Goal: Information Seeking & Learning: Learn about a topic

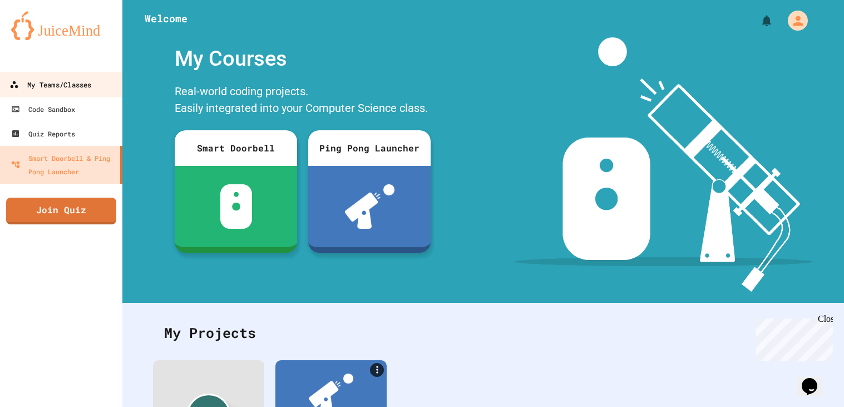
click at [46, 90] on div "My Teams/Classes" at bounding box center [50, 85] width 82 height 14
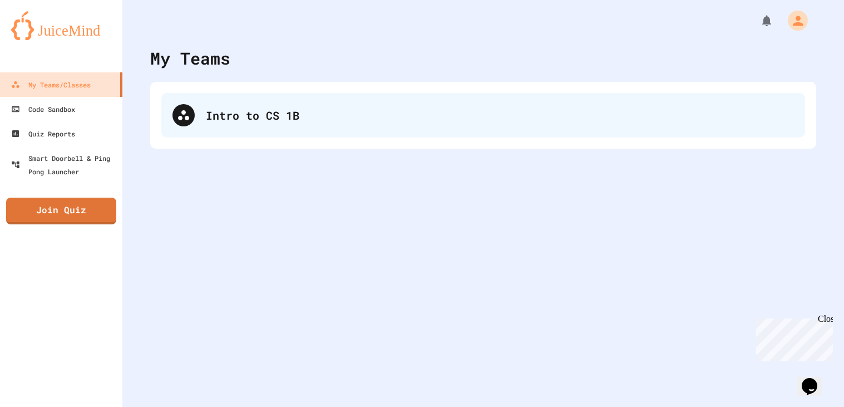
click at [192, 117] on div at bounding box center [183, 115] width 22 height 22
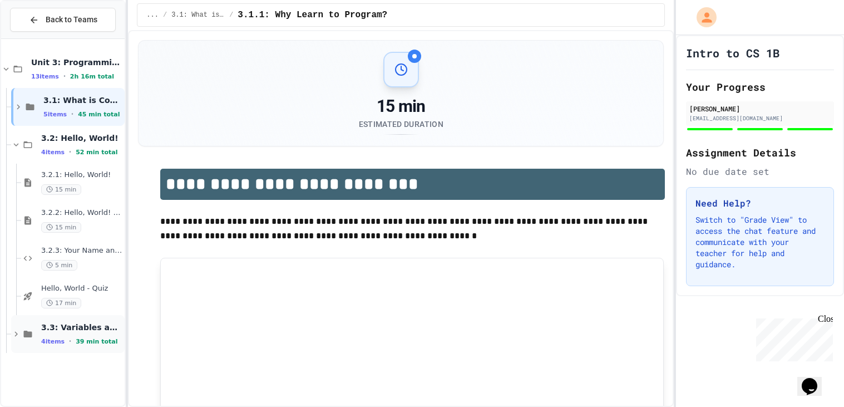
click at [63, 330] on span "3.3: Variables and Data Types" at bounding box center [81, 327] width 81 height 10
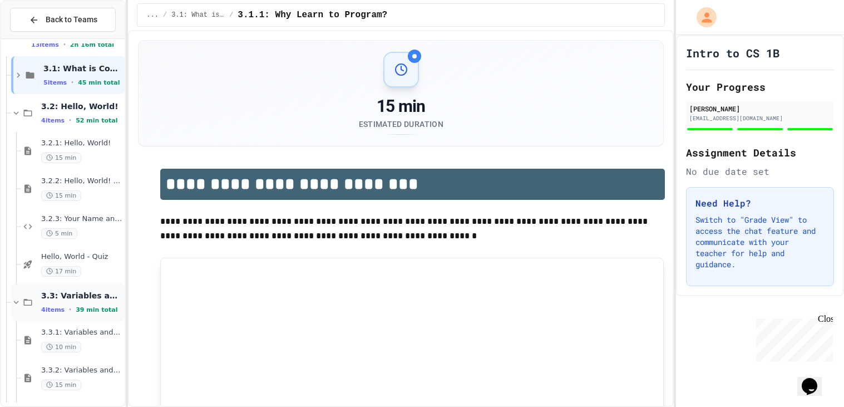
scroll to position [39, 0]
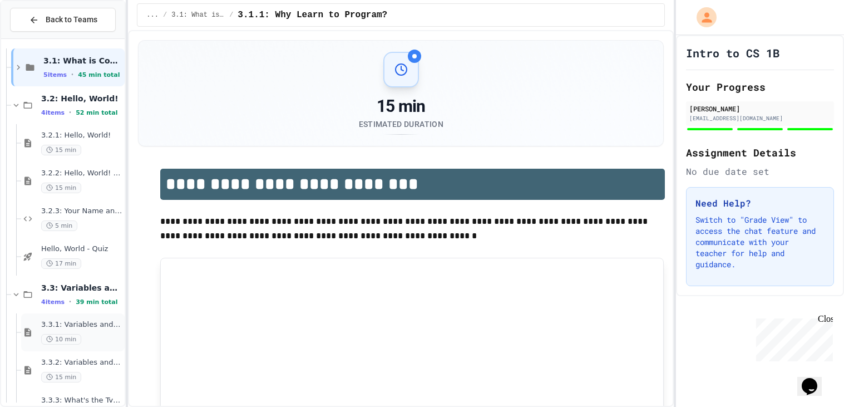
click at [72, 329] on div "3.3.1: Variables and Data Types 10 min" at bounding box center [81, 332] width 81 height 24
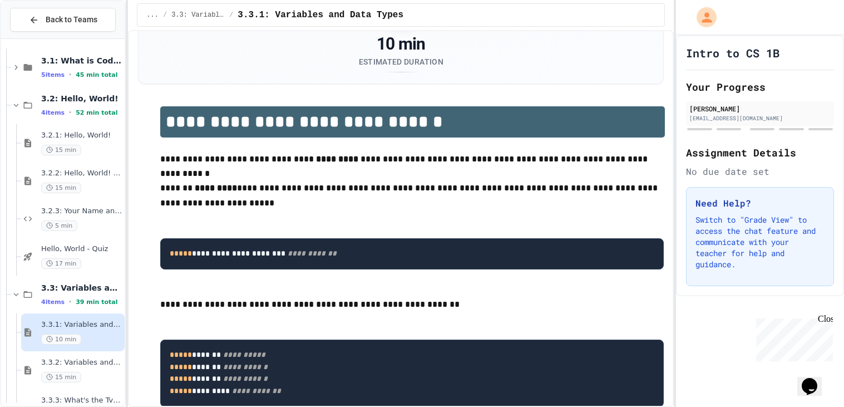
scroll to position [47, 0]
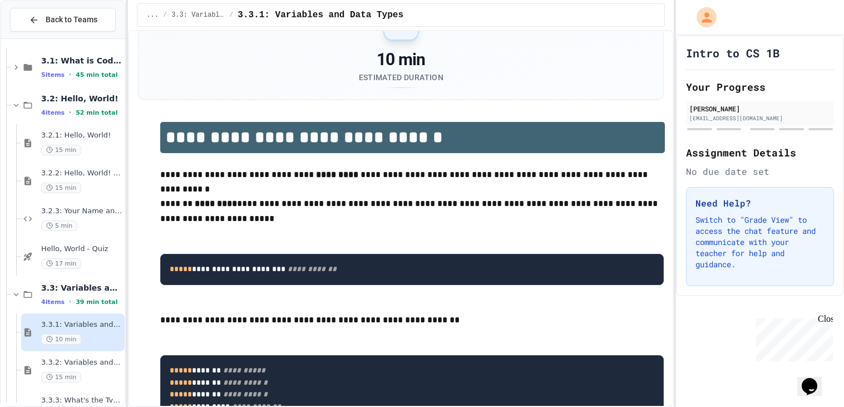
click at [350, 278] on pre "**********" at bounding box center [411, 269] width 503 height 31
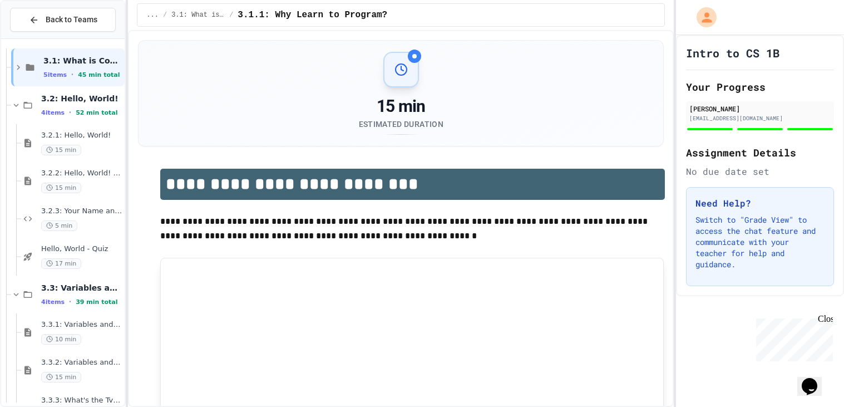
click at [213, 245] on p at bounding box center [411, 250] width 503 height 14
click at [213, 243] on p at bounding box center [411, 250] width 503 height 14
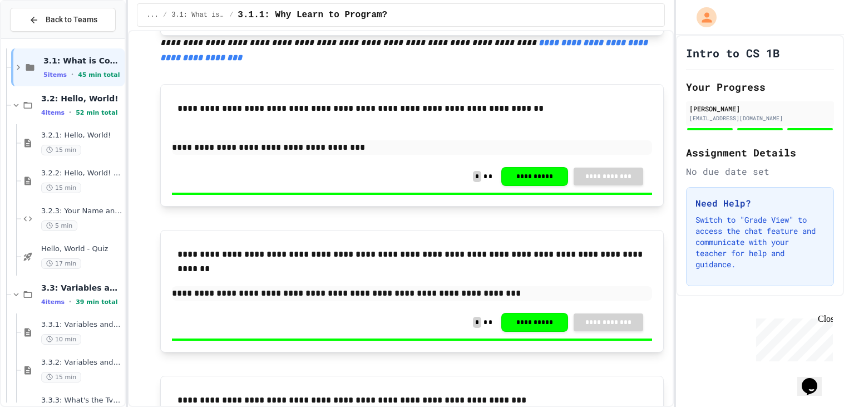
scroll to position [594, 0]
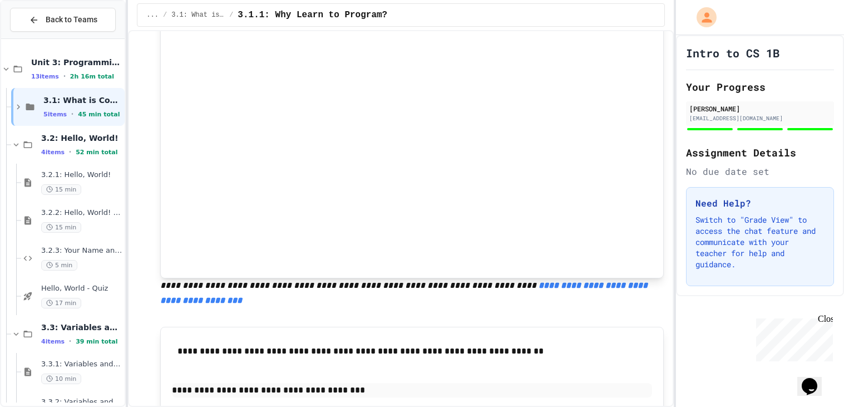
scroll to position [302, 0]
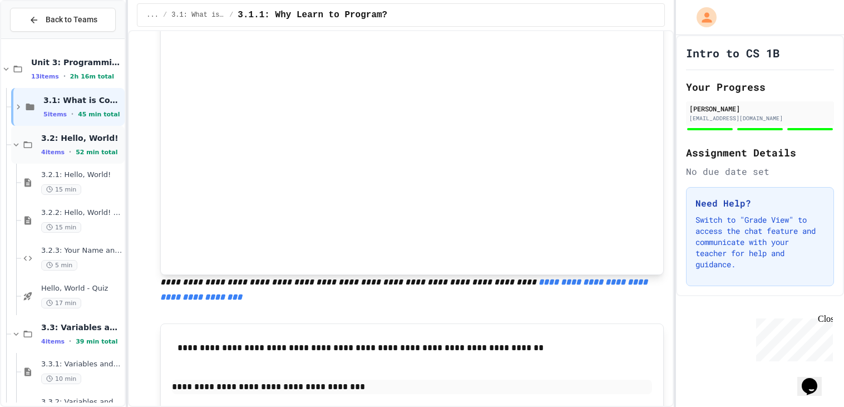
click at [37, 156] on div "3.2: Hello, World! 4 items • 52 min total" at bounding box center [67, 145] width 113 height 38
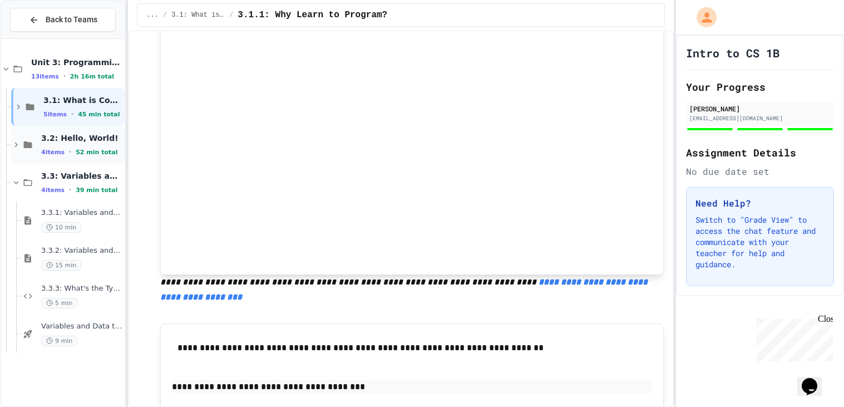
click at [59, 146] on div "3.2: Hello, World! 4 items • 52 min total" at bounding box center [81, 144] width 81 height 23
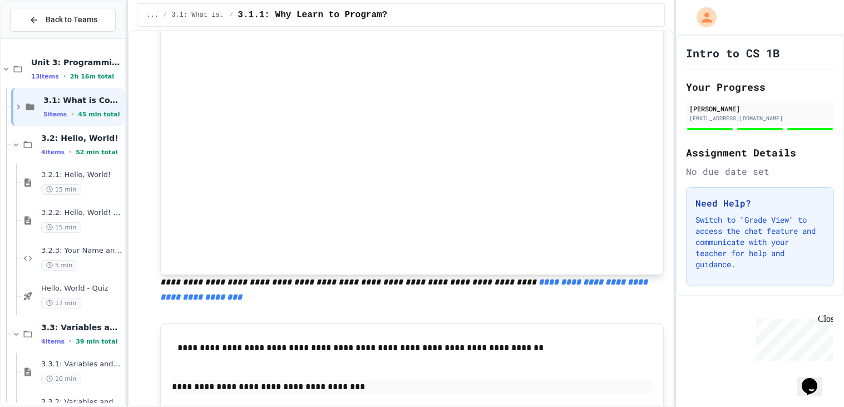
click at [59, 146] on div "3.2: Hello, World! 4 items • 52 min total" at bounding box center [81, 144] width 81 height 23
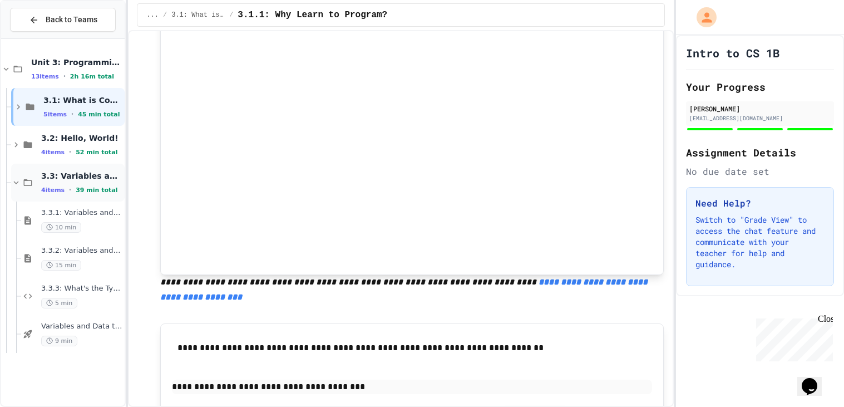
click at [90, 180] on span "3.3: Variables and Data Types" at bounding box center [81, 176] width 81 height 10
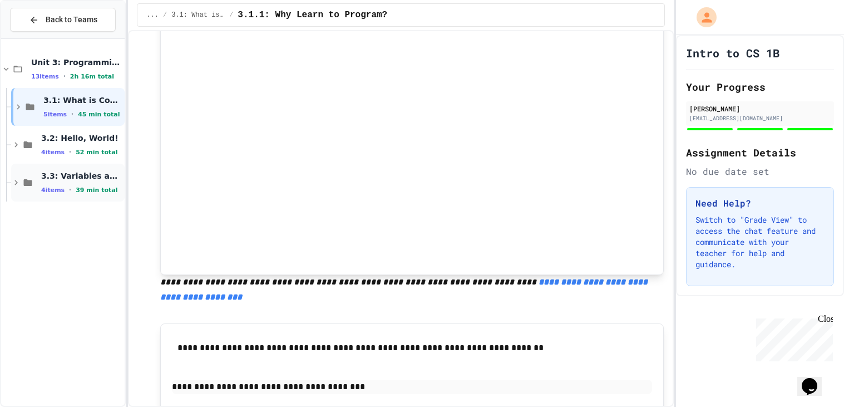
click at [90, 188] on span "39 min total" at bounding box center [97, 189] width 42 height 7
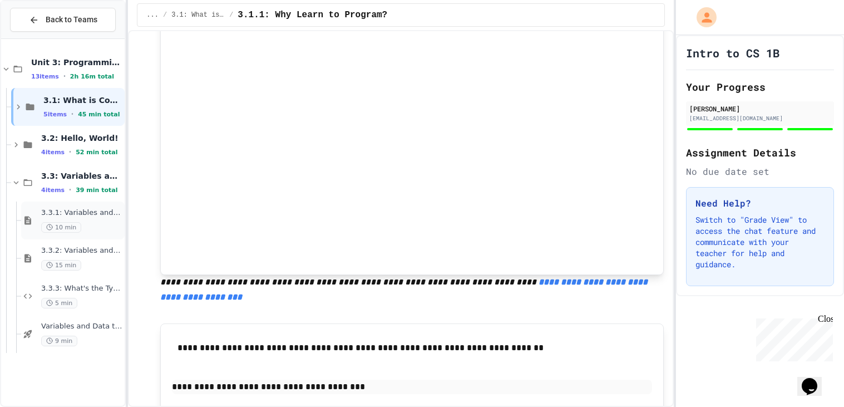
click at [95, 212] on span "3.3.1: Variables and Data Types" at bounding box center [81, 212] width 81 height 9
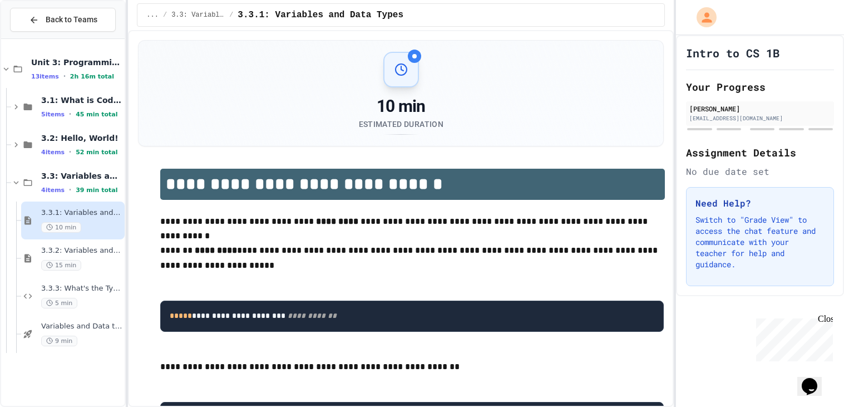
click at [125, 17] on div "**********" at bounding box center [422, 203] width 844 height 407
